Goal: Information Seeking & Learning: Learn about a topic

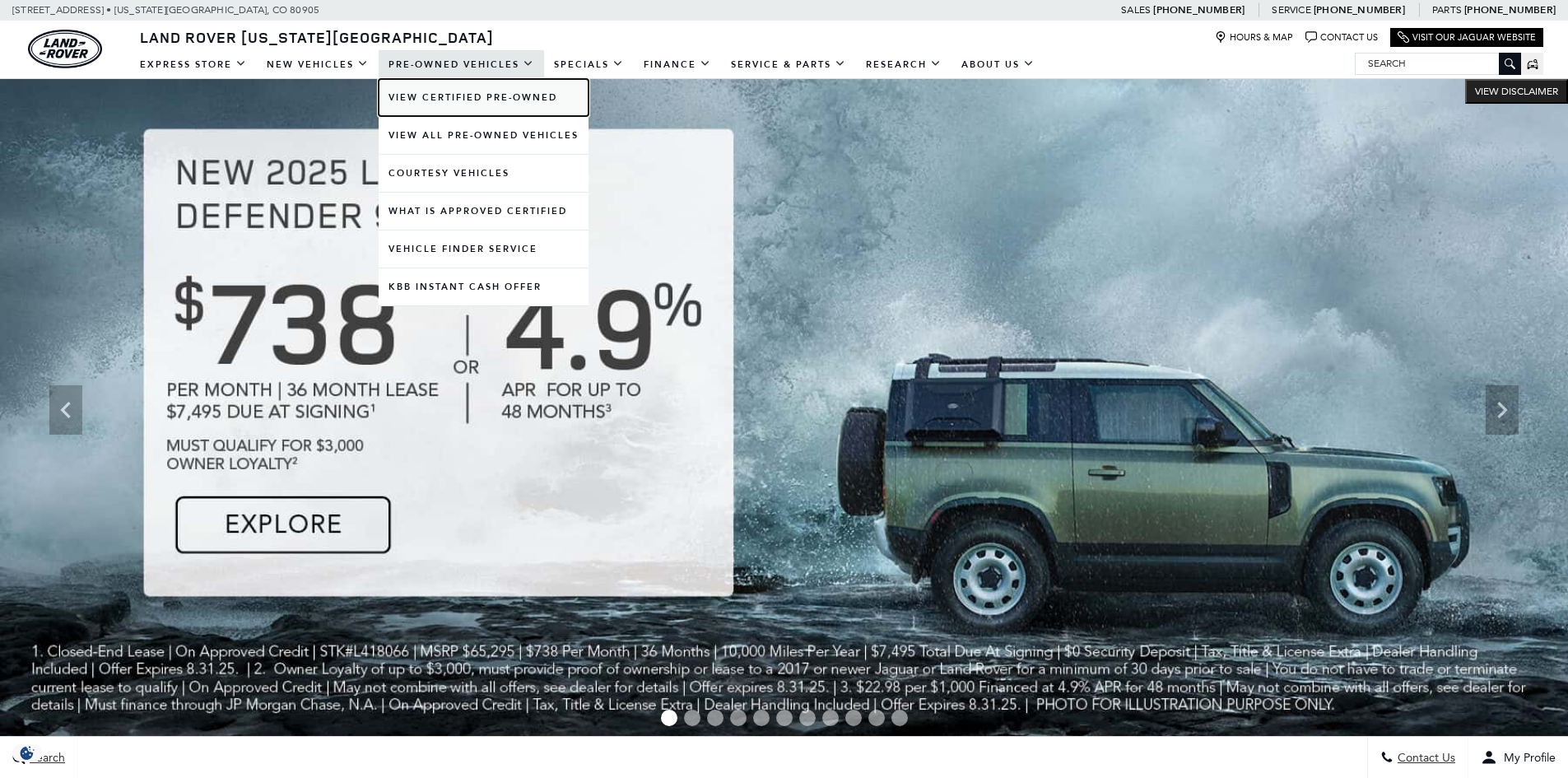
click at [421, 91] on link "View Certified Pre-Owned" at bounding box center [484, 97] width 210 height 37
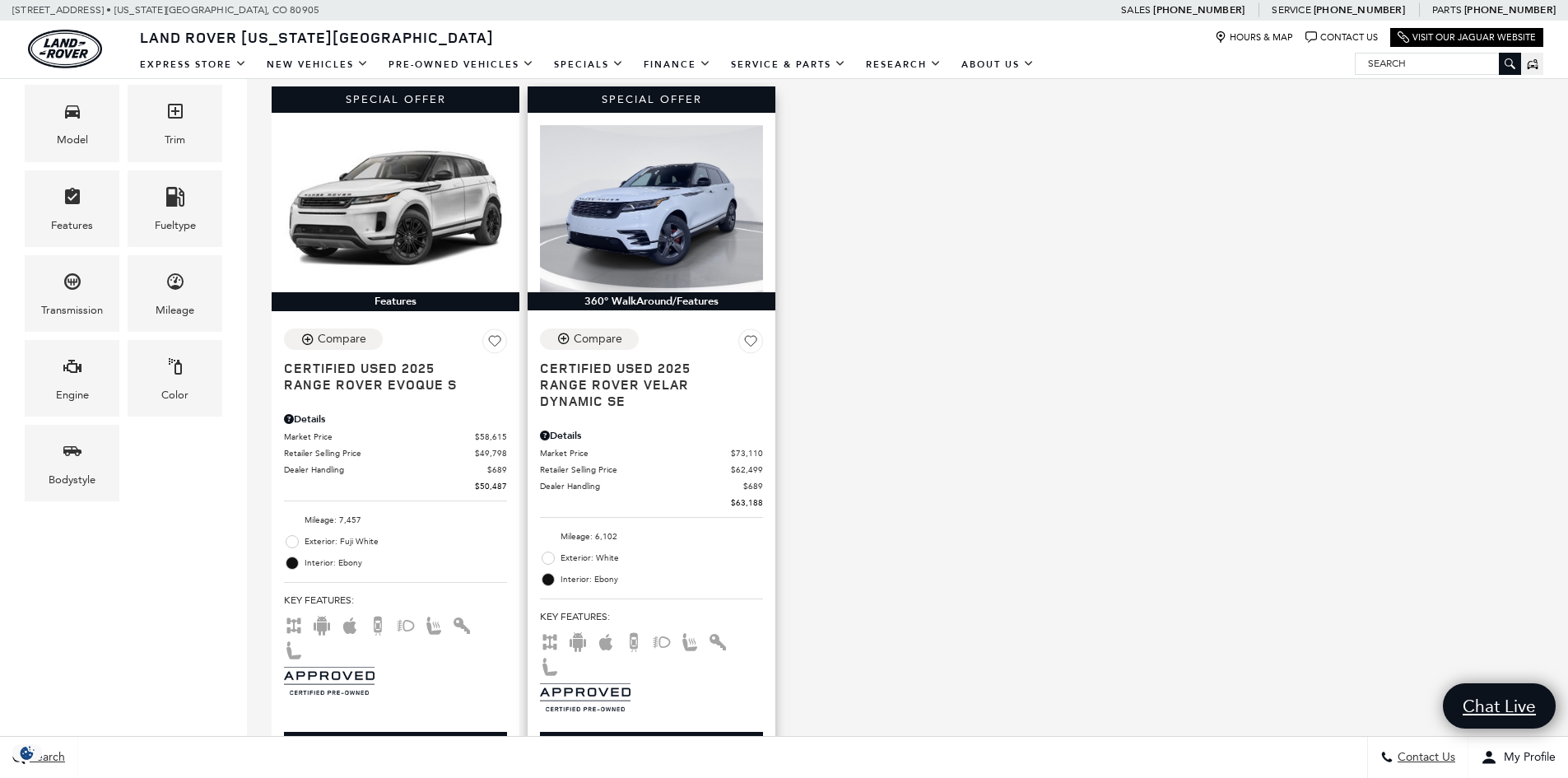
scroll to position [82, 0]
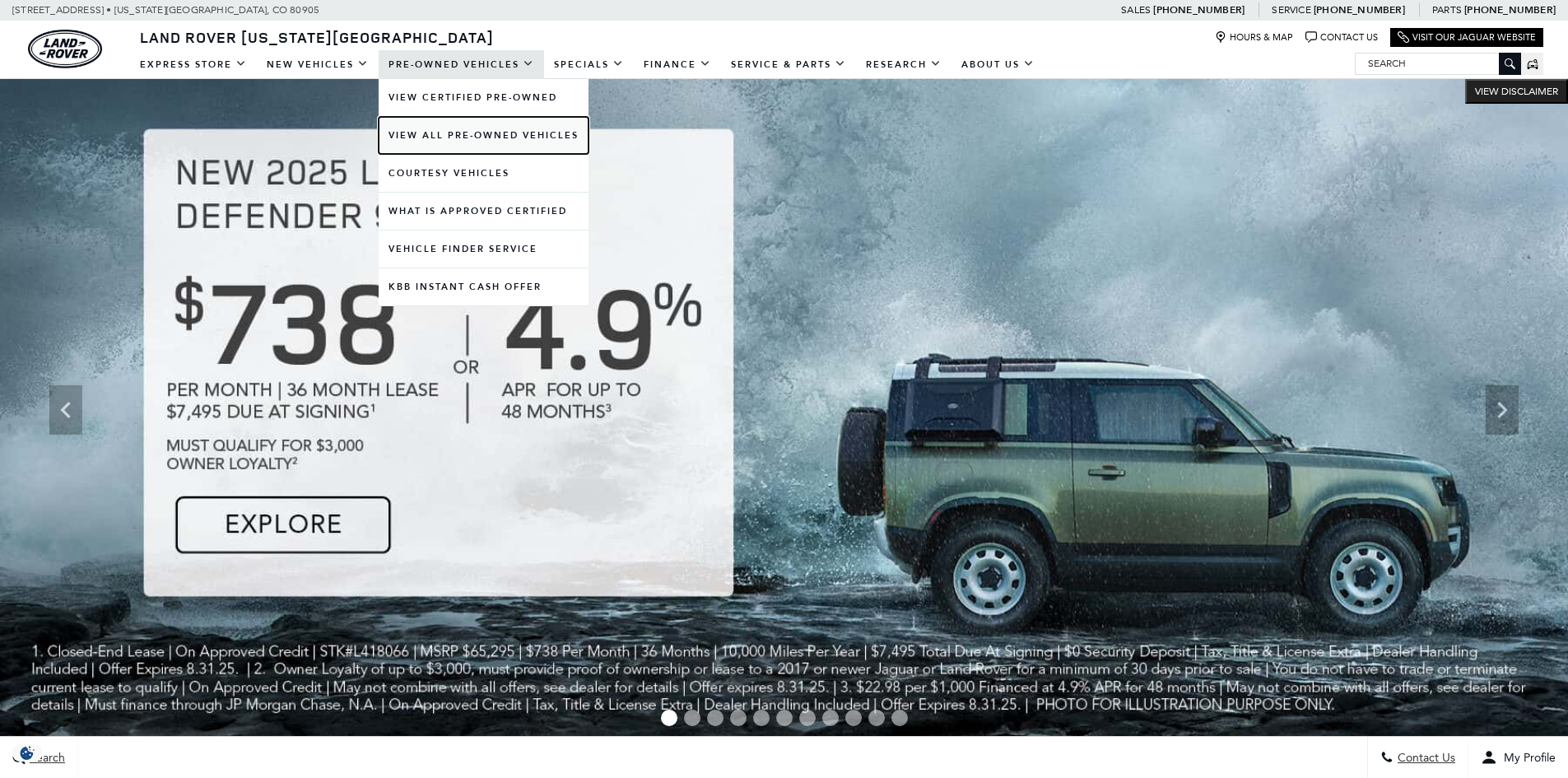
click at [409, 134] on link "View All Pre-Owned Vehicles" at bounding box center [484, 135] width 210 height 37
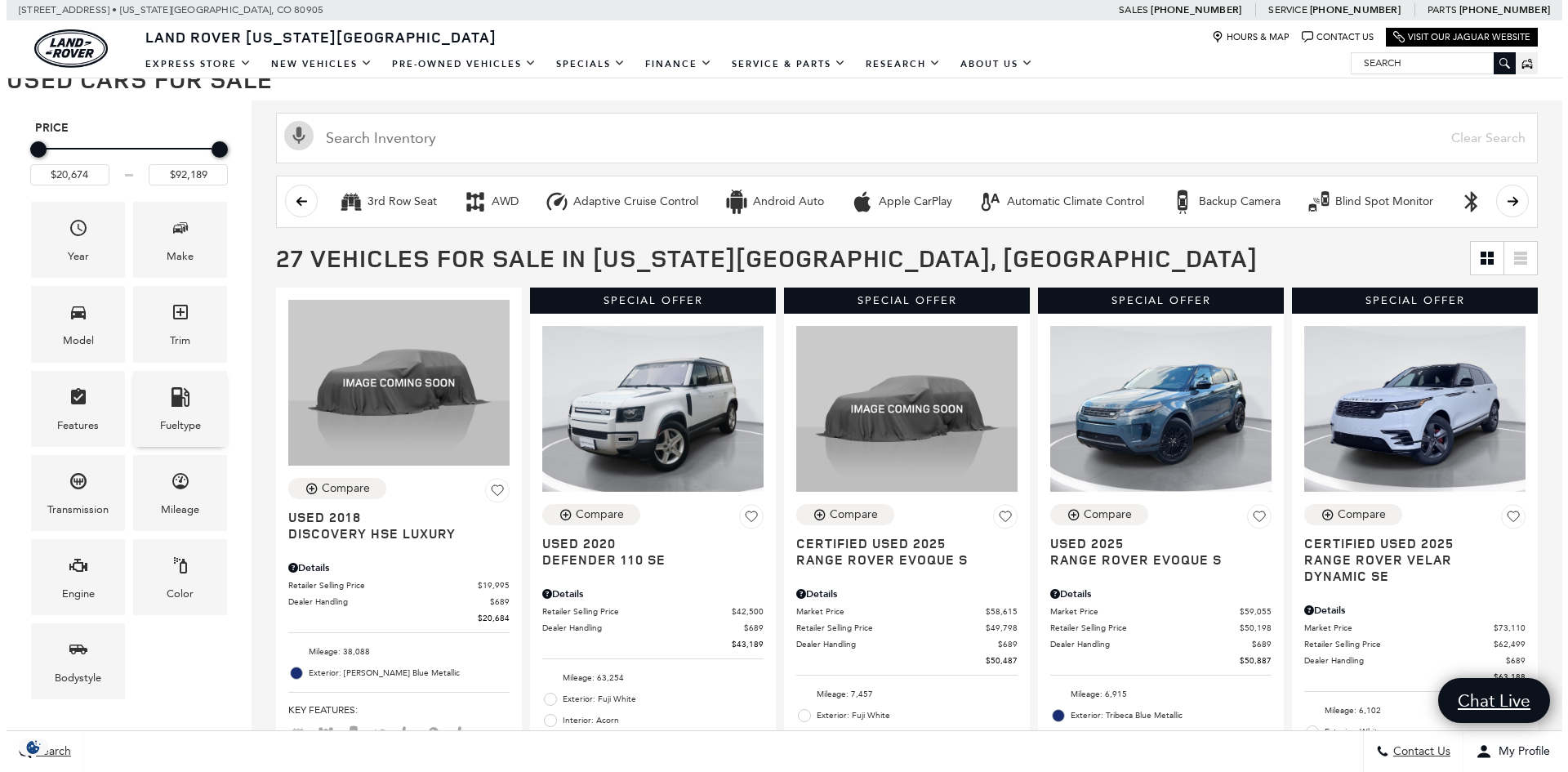
scroll to position [246, 0]
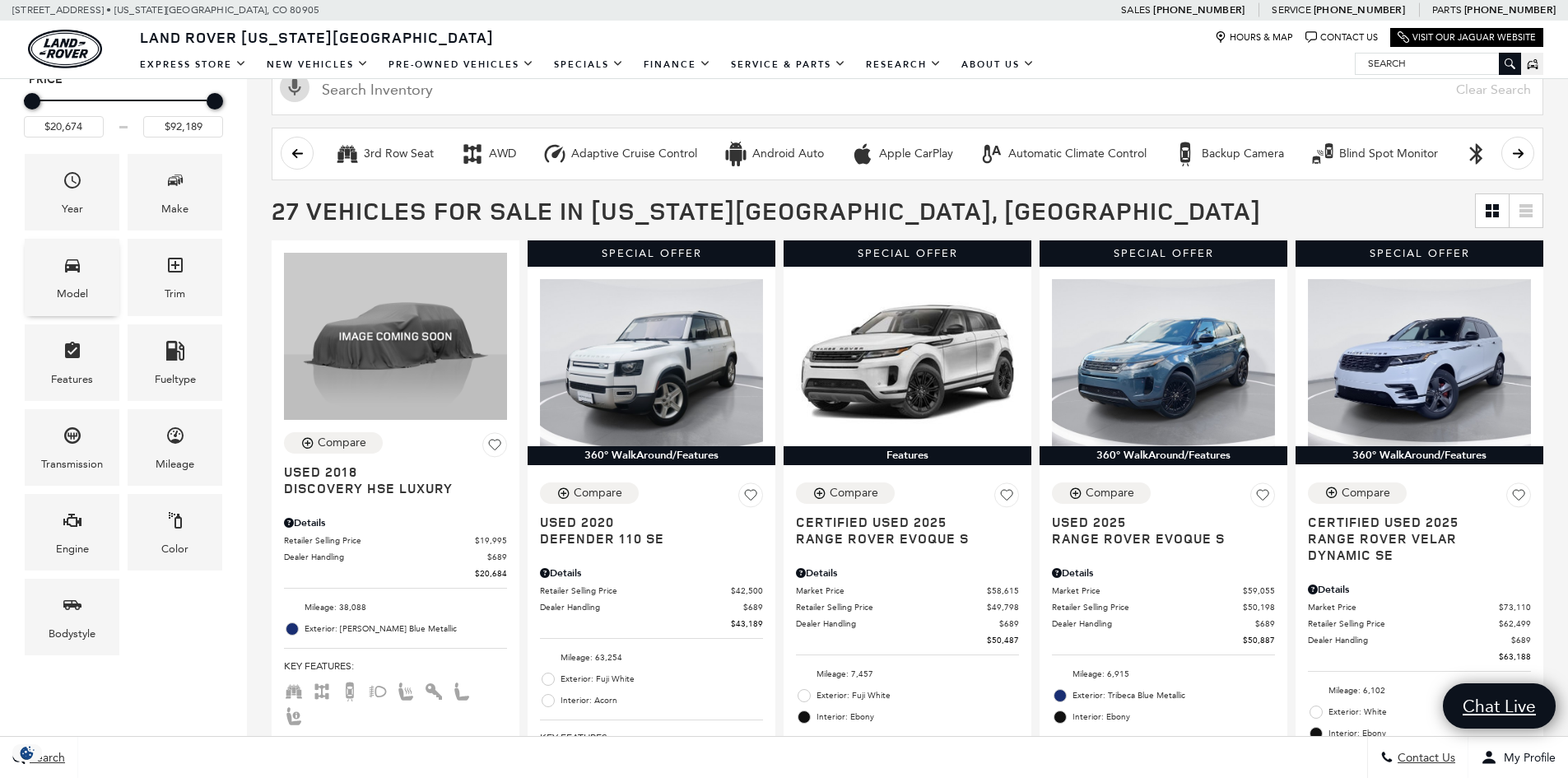
click at [86, 269] on div "Model" at bounding box center [72, 276] width 95 height 76
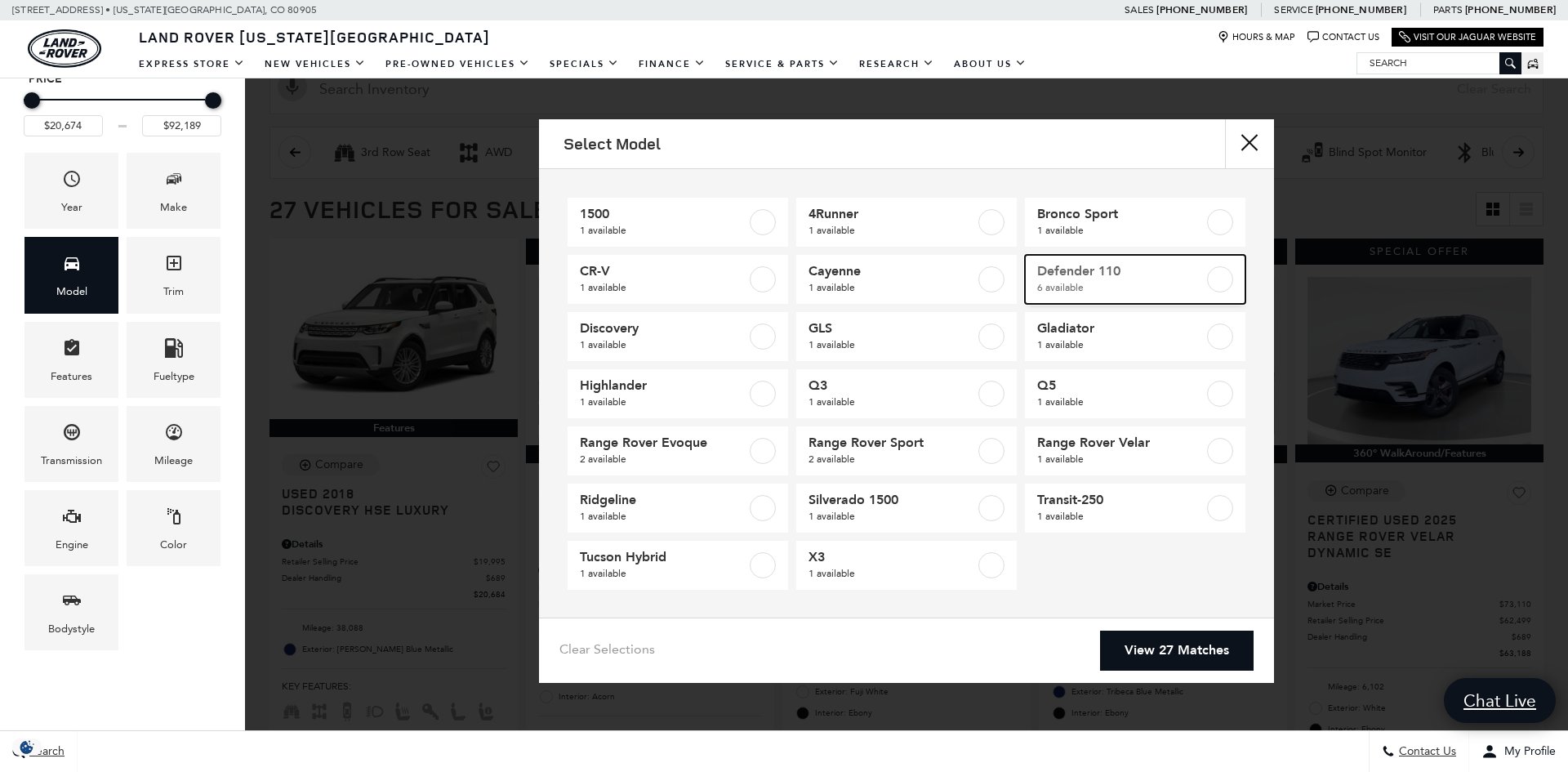
click at [1208, 275] on label at bounding box center [1220, 279] width 27 height 27
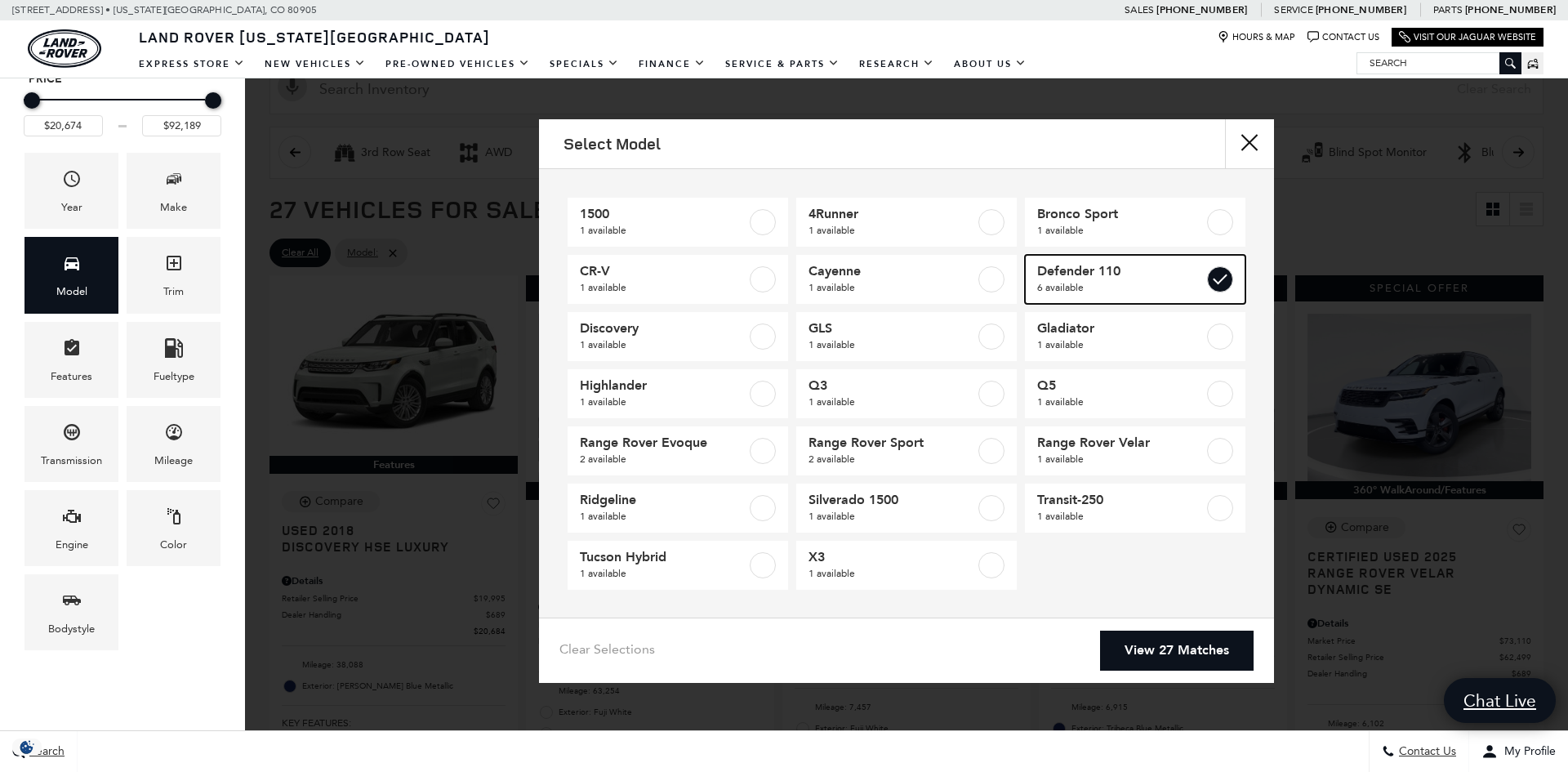
type input "$43,189"
type input "$88,361"
checkbox input "true"
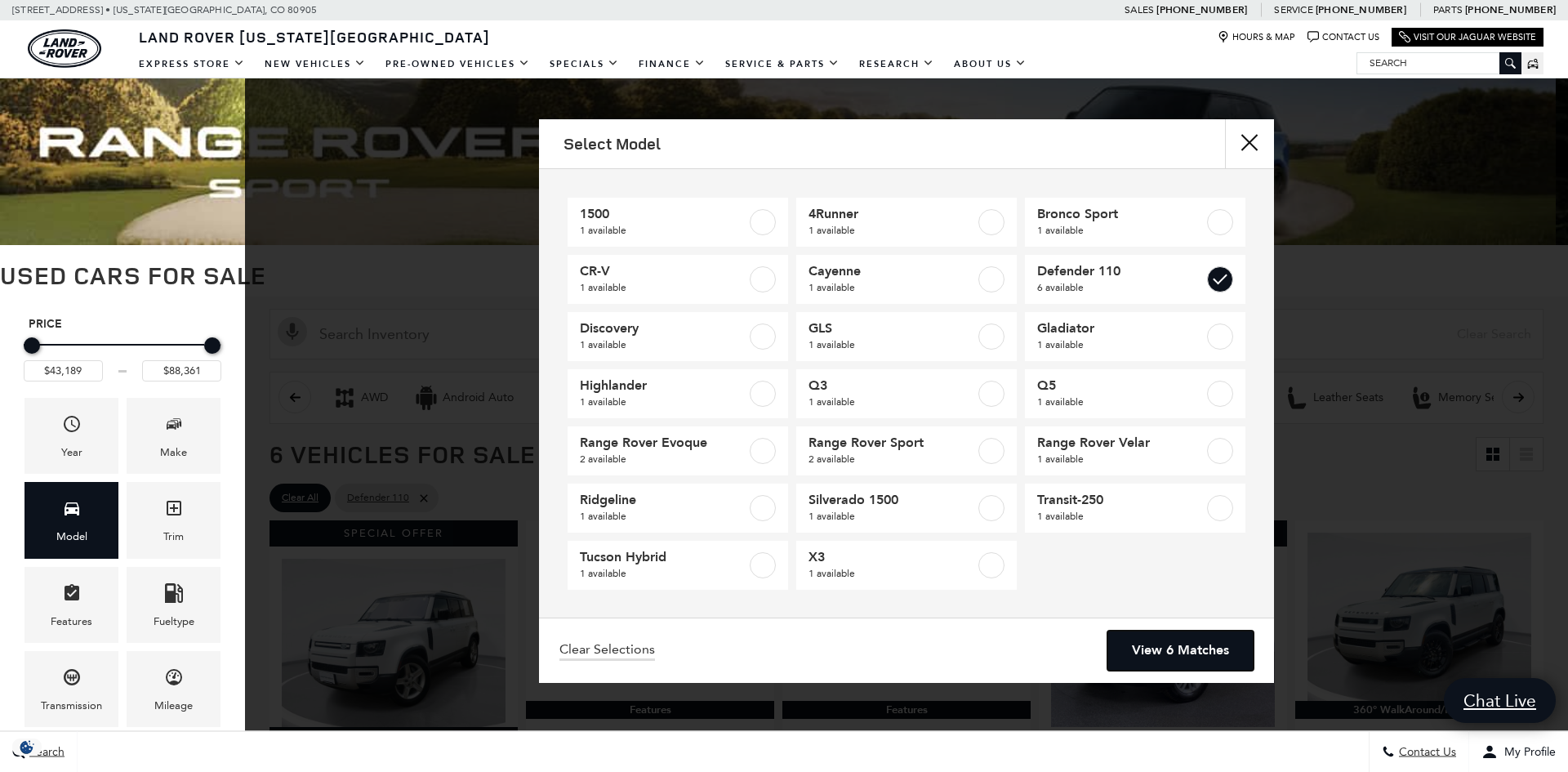
click at [1196, 647] on link "View 6 Matches" at bounding box center [1180, 650] width 146 height 40
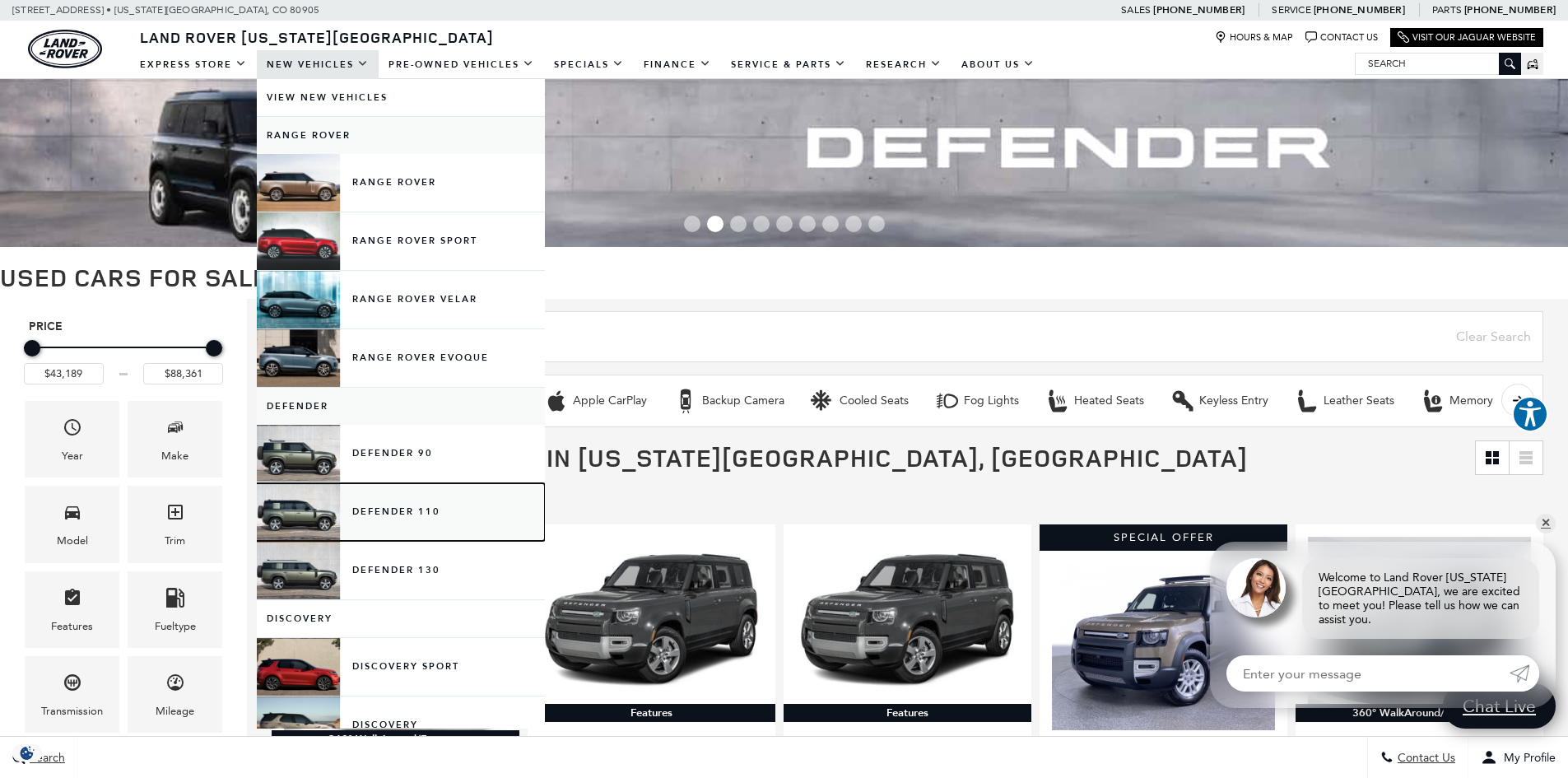
click at [398, 527] on link "Defender 110" at bounding box center [401, 512] width 288 height 57
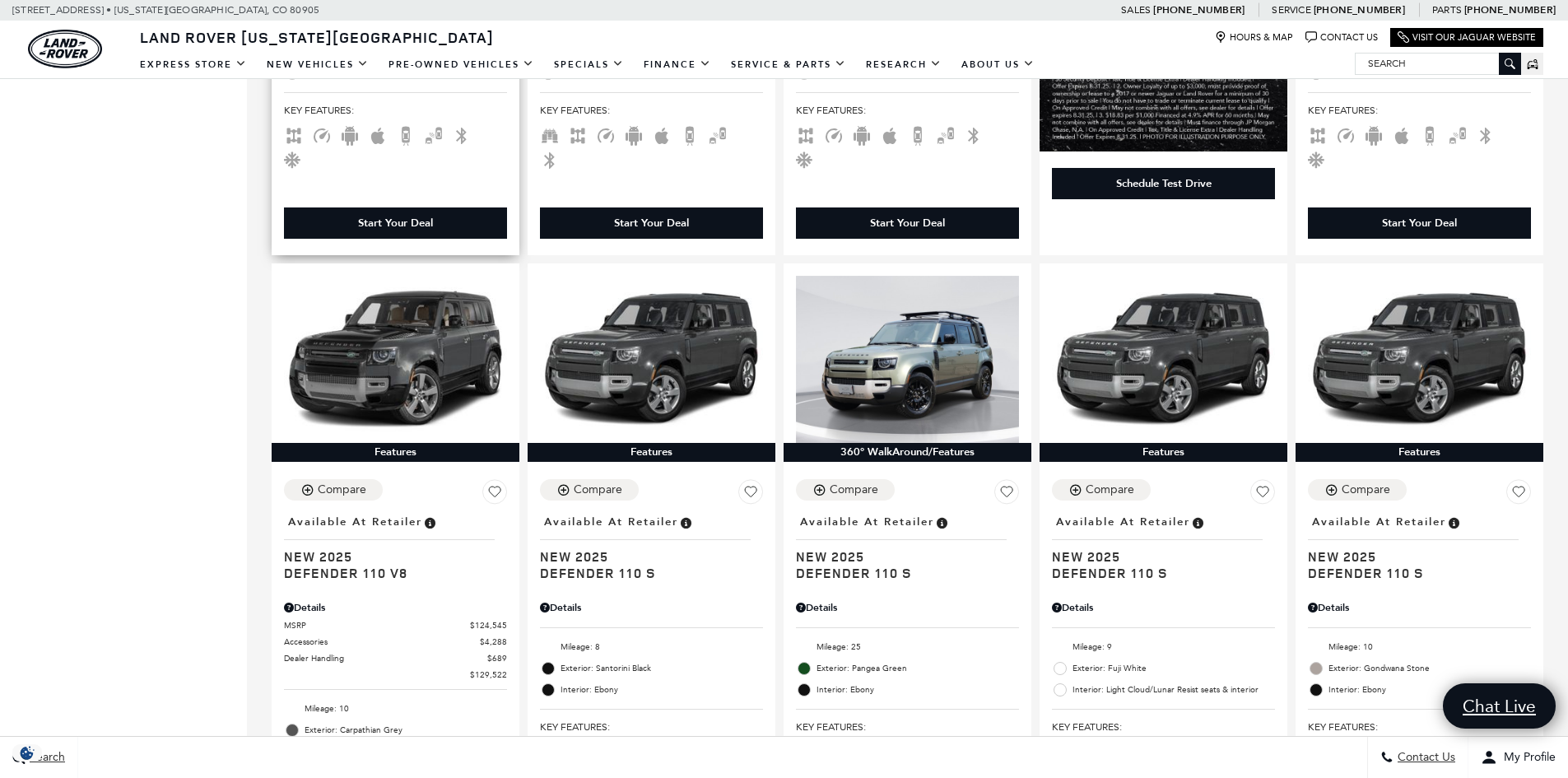
scroll to position [906, 0]
